Goal: Task Accomplishment & Management: Manage account settings

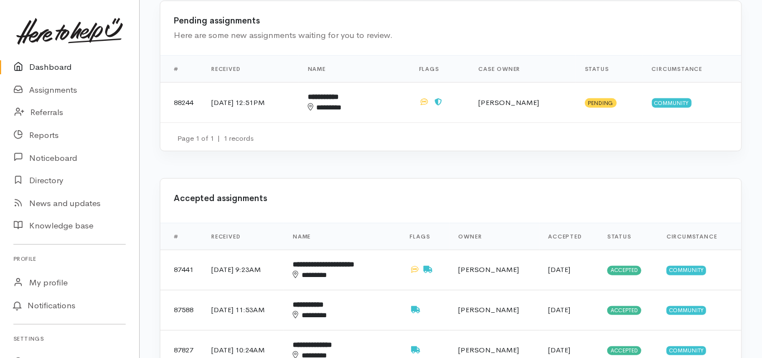
scroll to position [134, 0]
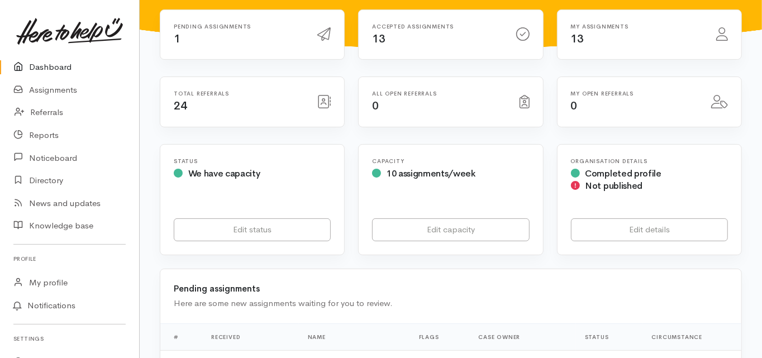
click at [55, 65] on link "Dashboard" at bounding box center [69, 67] width 139 height 23
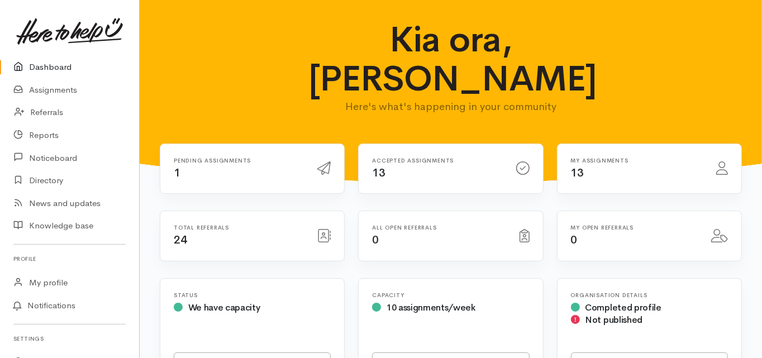
click at [50, 66] on link "Dashboard" at bounding box center [69, 67] width 139 height 23
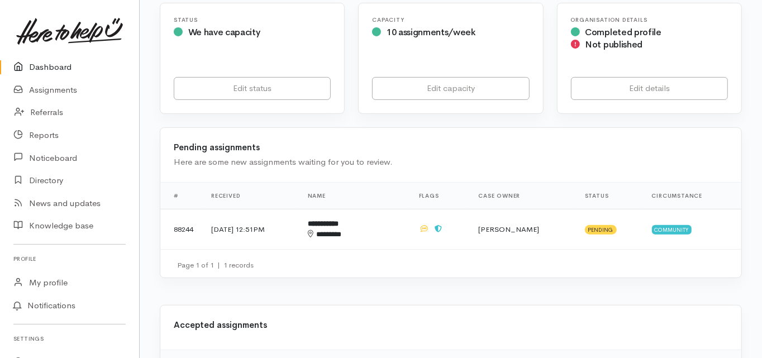
scroll to position [268, 0]
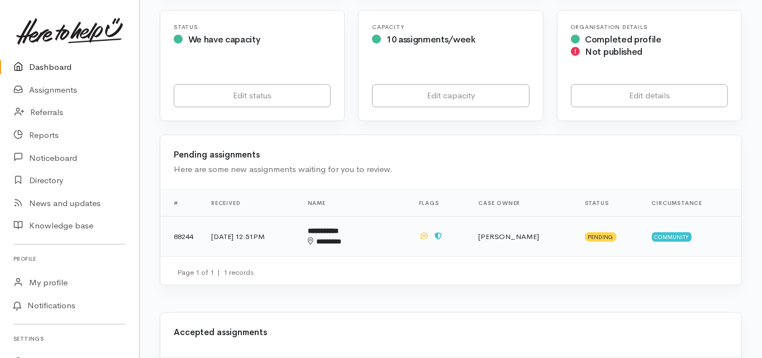
click at [339, 227] on b "**********" at bounding box center [323, 230] width 31 height 7
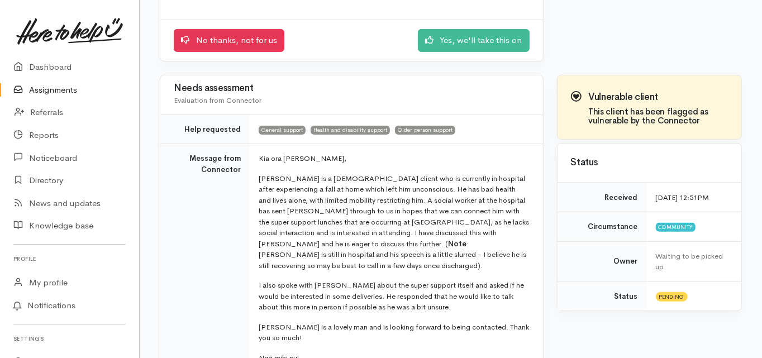
scroll to position [179, 0]
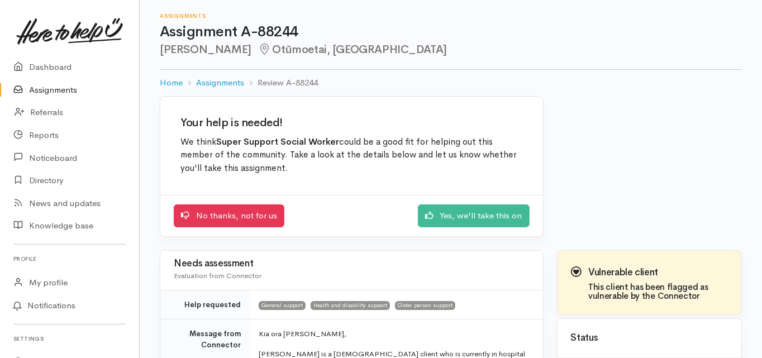
scroll to position [0, 0]
drag, startPoint x: 160, startPoint y: 51, endPoint x: 215, endPoint y: 50, distance: 55.3
click at [215, 50] on h2 "Brian Miers Otūmoetai, Tauranga" at bounding box center [451, 50] width 582 height 13
copy h2 "Brian Miers"
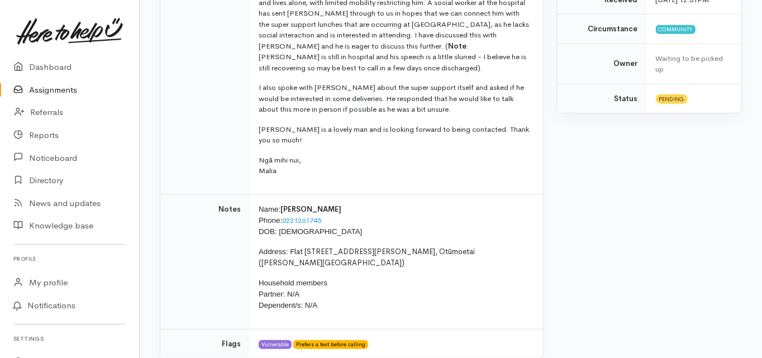
scroll to position [402, 0]
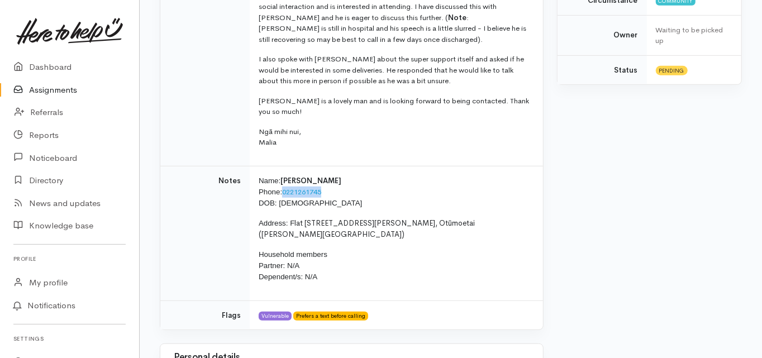
drag, startPoint x: 325, startPoint y: 178, endPoint x: 283, endPoint y: 182, distance: 42.7
click at [283, 182] on p "Name: Brian Miers Phone: 0221261745 DOB: 06/12/1933" at bounding box center [394, 192] width 271 height 34
copy p "0221261745"
drag, startPoint x: 289, startPoint y: 213, endPoint x: 370, endPoint y: 212, distance: 81.6
click at [370, 218] on p "Address: F lat 3/50 Shelley Street, Otūmoetai (Shelley Street Village)" at bounding box center [394, 229] width 271 height 22
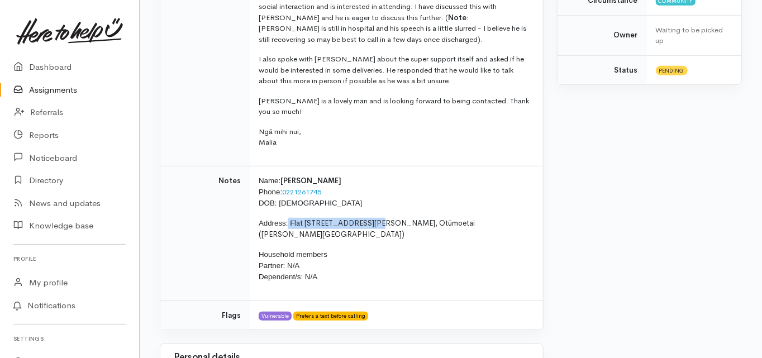
copy p "F lat 3/50 Shelley Street"
drag, startPoint x: 311, startPoint y: 193, endPoint x: 286, endPoint y: 191, distance: 25.2
click at [279, 192] on p "Name: Brian Miers Phone: 0221261745 DOB: 06/12/1933" at bounding box center [394, 192] width 271 height 34
copy span "06/12/1933"
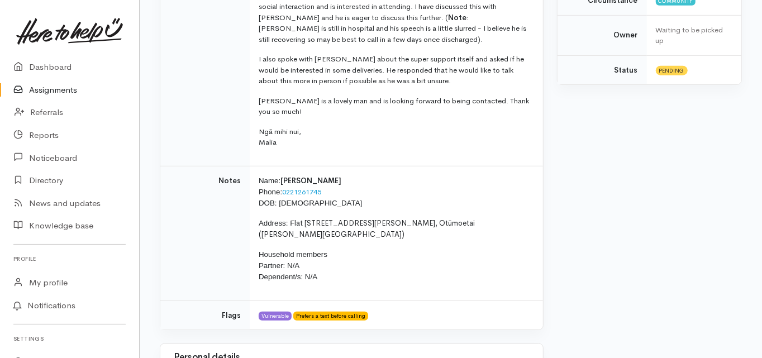
click at [188, 244] on td "Notes" at bounding box center [204, 233] width 89 height 135
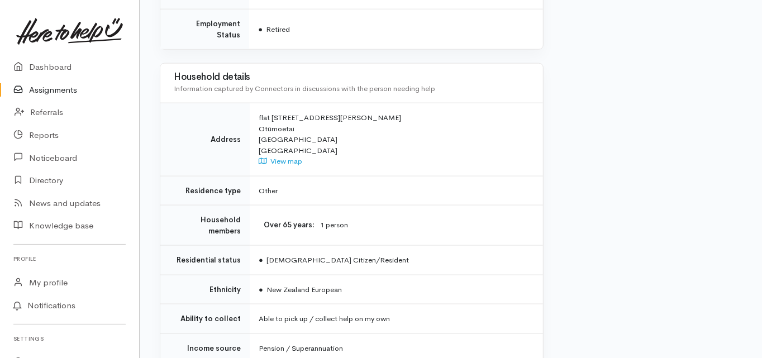
scroll to position [937, 0]
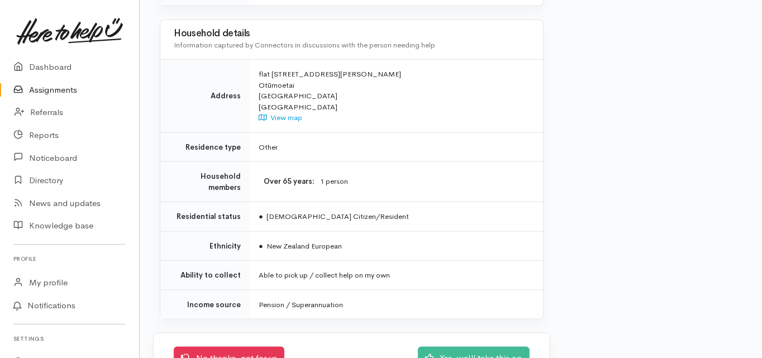
click at [164, 162] on td "Household members" at bounding box center [204, 182] width 89 height 40
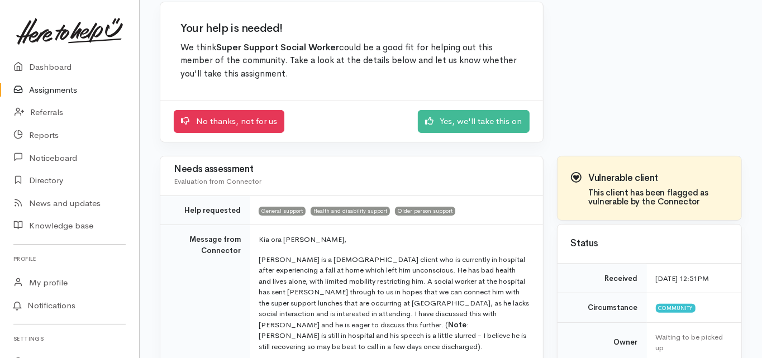
scroll to position [89, 0]
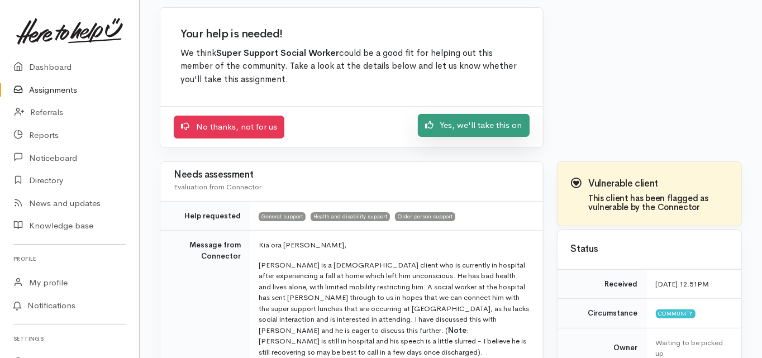
click at [460, 120] on link "Yes, we'll take this on" at bounding box center [474, 125] width 112 height 23
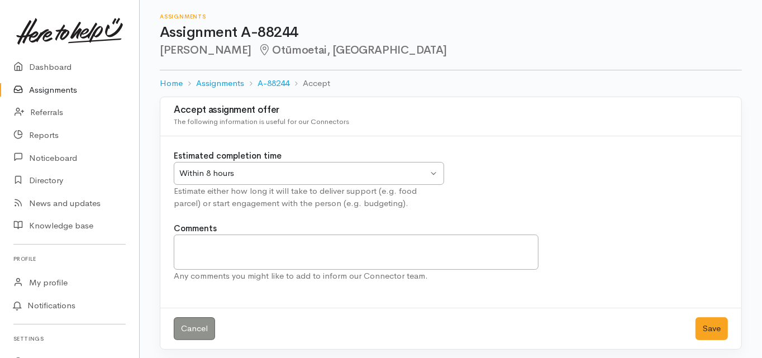
click at [218, 171] on div "Within 8 hours" at bounding box center [303, 173] width 249 height 13
click at [712, 323] on button "Save" at bounding box center [712, 328] width 32 height 23
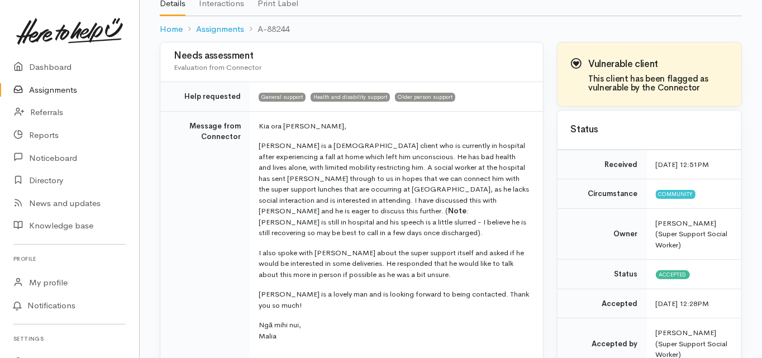
scroll to position [89, 0]
